Goal: Communication & Community: Answer question/provide support

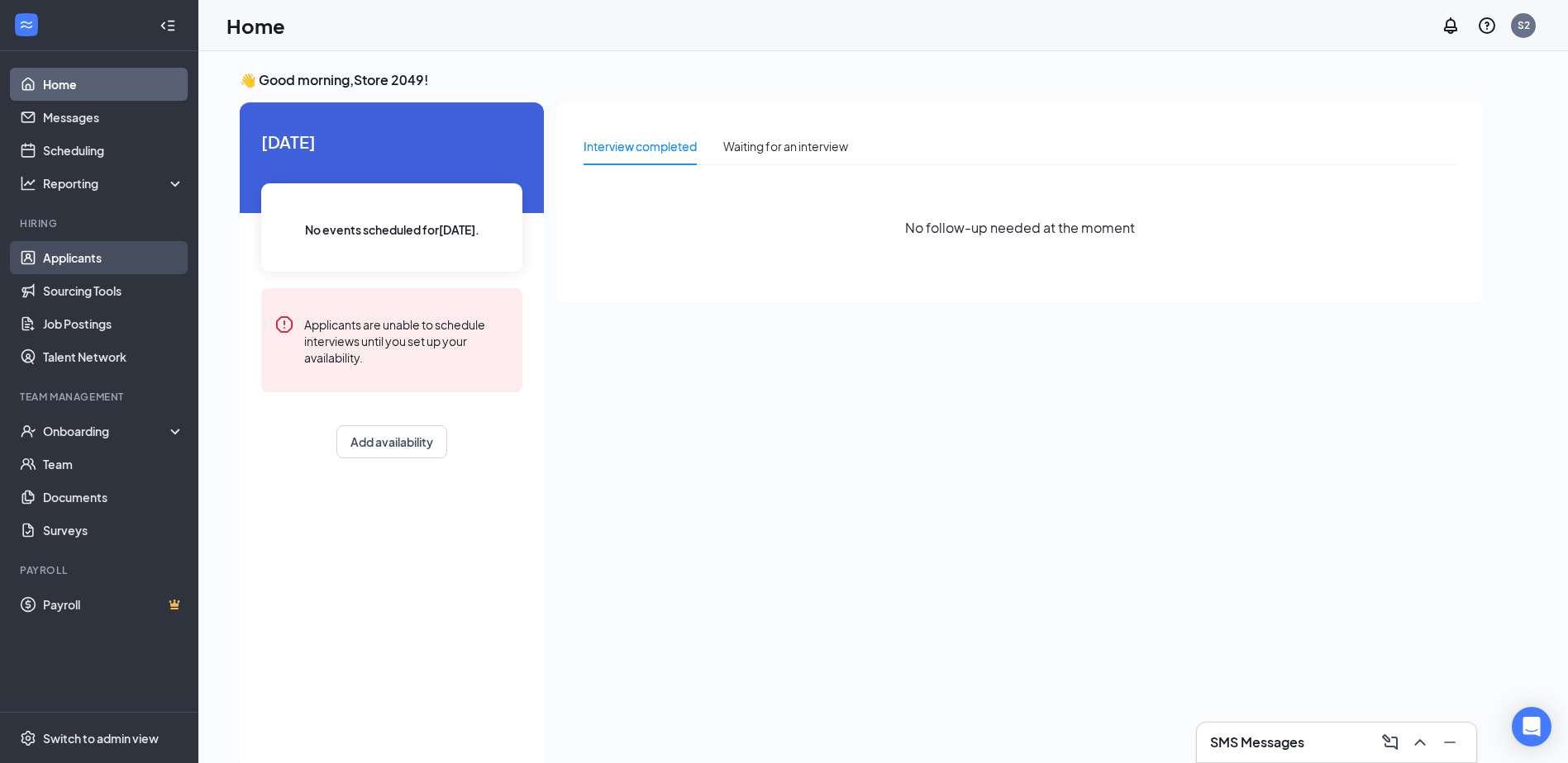
click at [110, 255] on link "Applicants" at bounding box center [114, 257] width 141 height 33
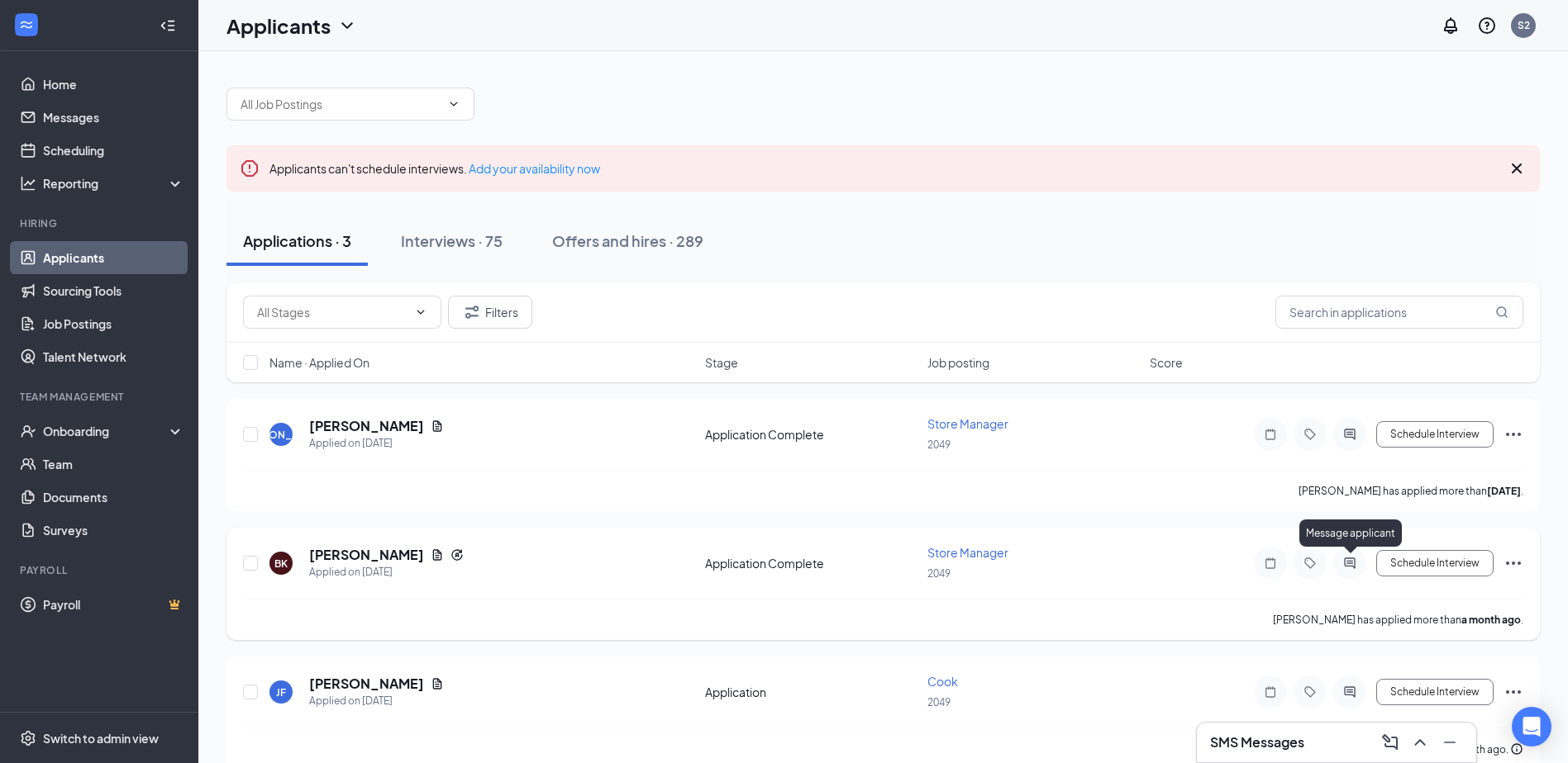
click at [1352, 566] on icon "ActiveChat" at bounding box center [1349, 563] width 11 height 11
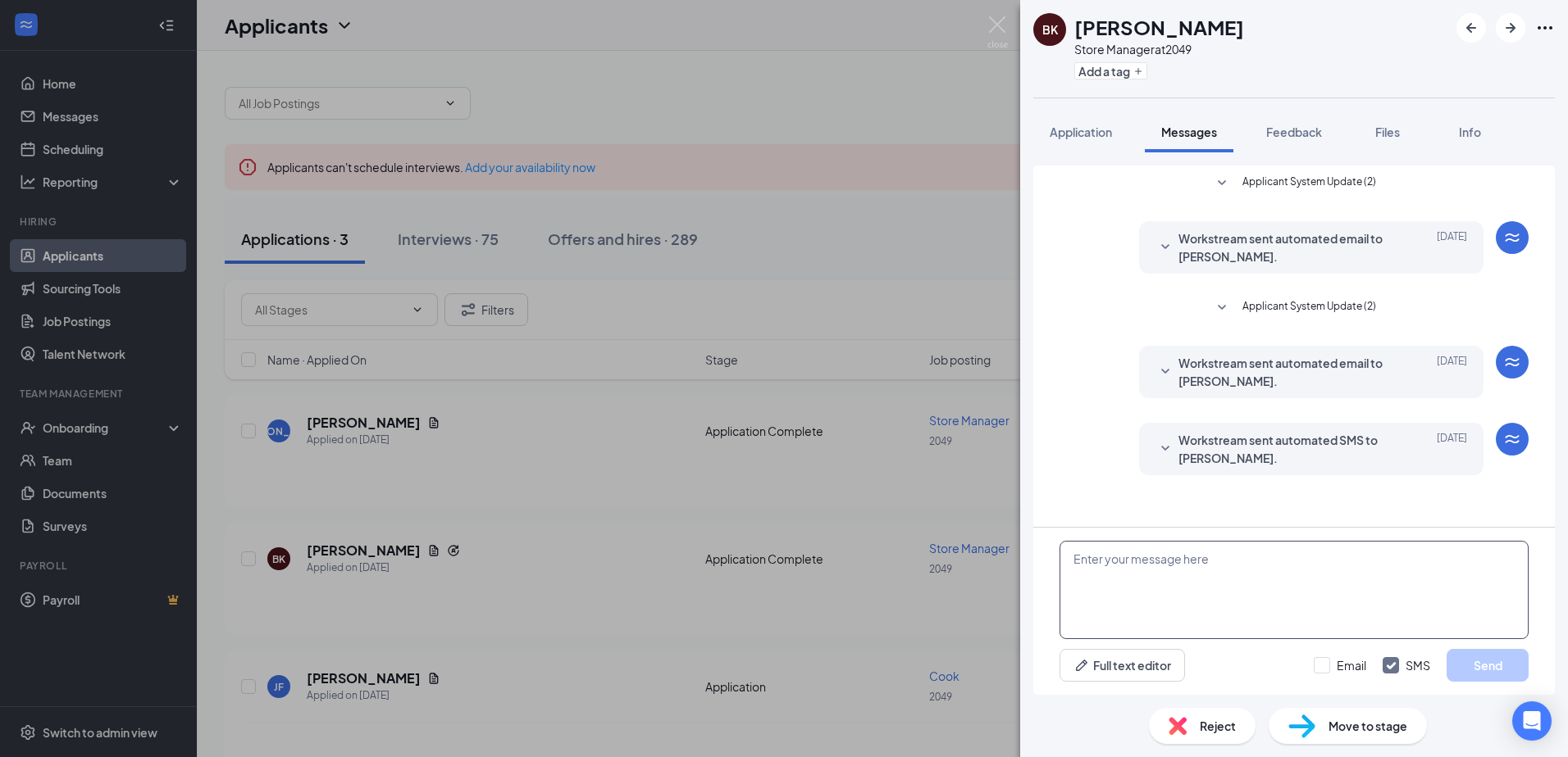
click at [1341, 559] on textarea at bounding box center [1294, 590] width 469 height 98
type textarea "hello cany you come in for interview"
click at [1500, 671] on button "Send" at bounding box center [1487, 665] width 82 height 32
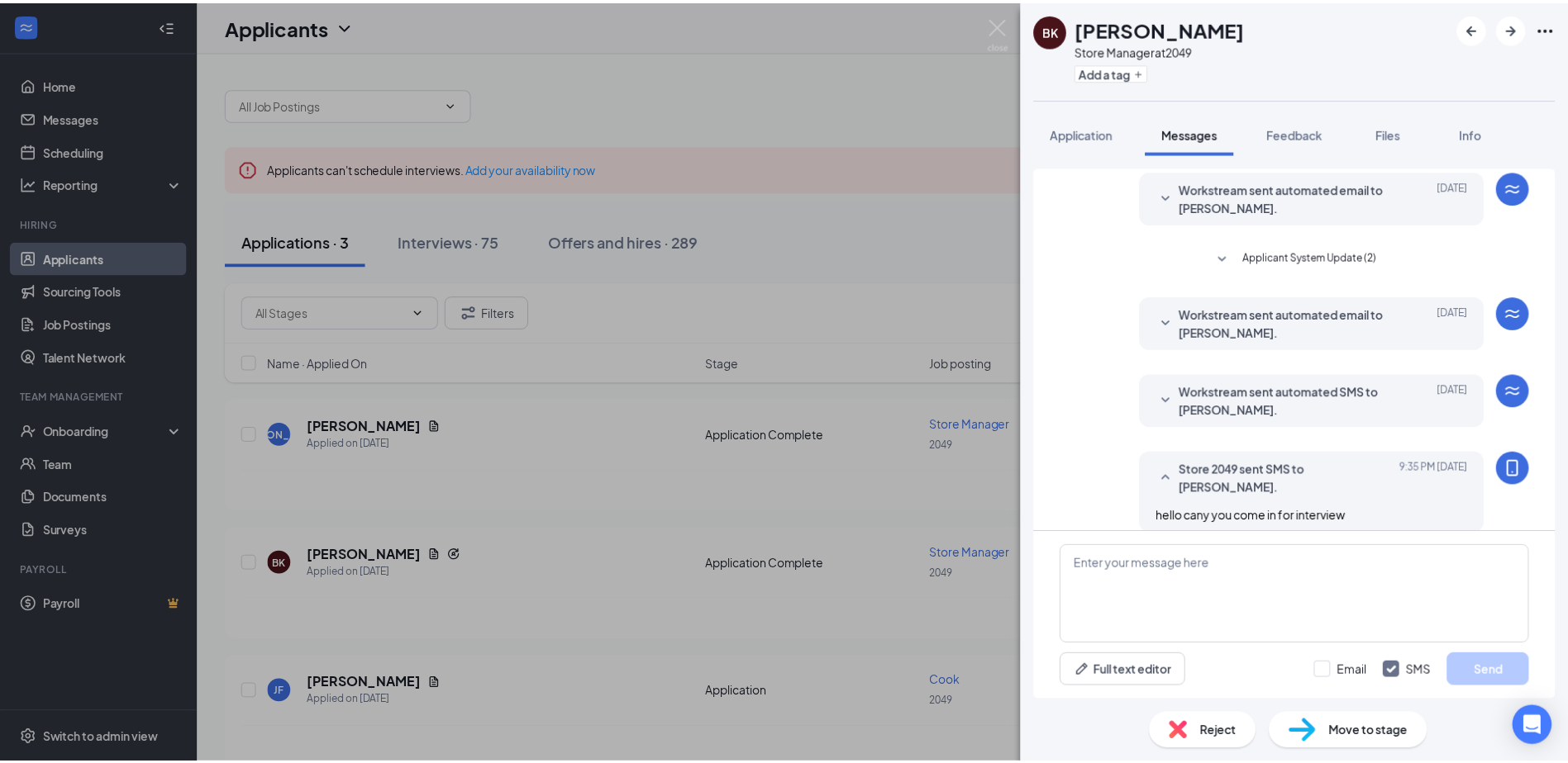
scroll to position [54, 0]
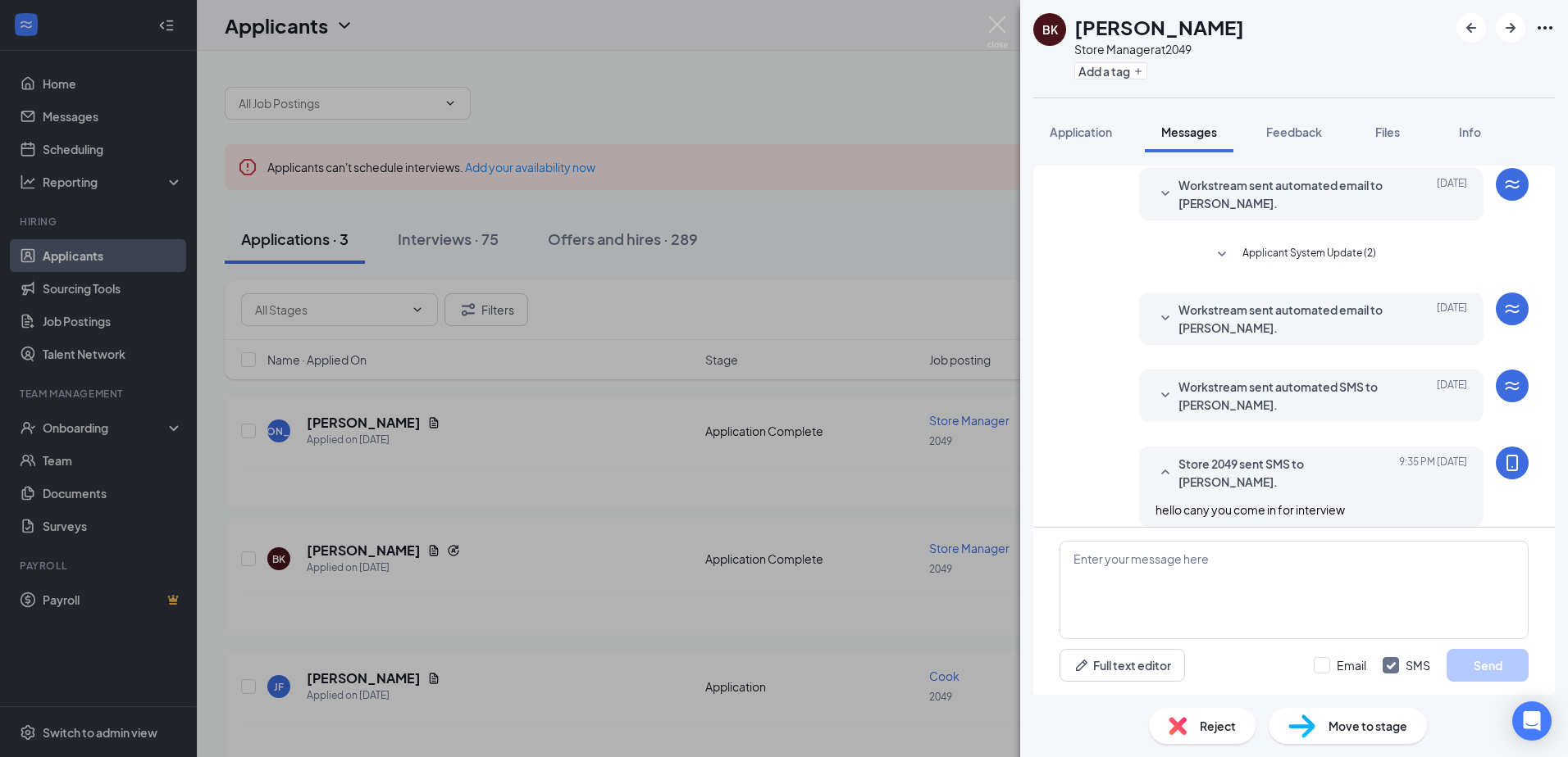
click at [947, 229] on div "BK [PERSON_NAME] Store Manager at 2049 Add a tag Application Messages Feedback …" at bounding box center [784, 378] width 1568 height 757
